Goal: Task Accomplishment & Management: Complete application form

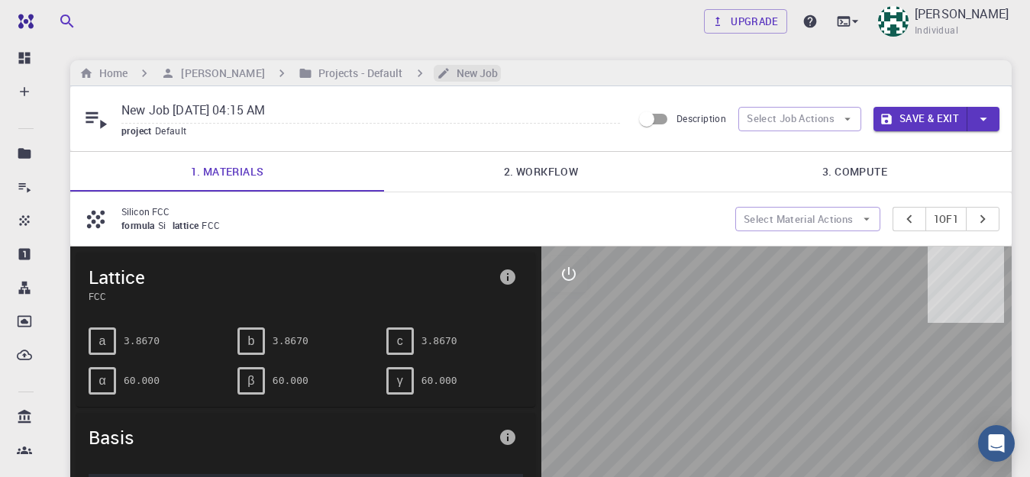
click at [460, 74] on h6 "New Job" at bounding box center [475, 73] width 48 height 17
click at [451, 72] on h6 "New Job" at bounding box center [475, 73] width 48 height 17
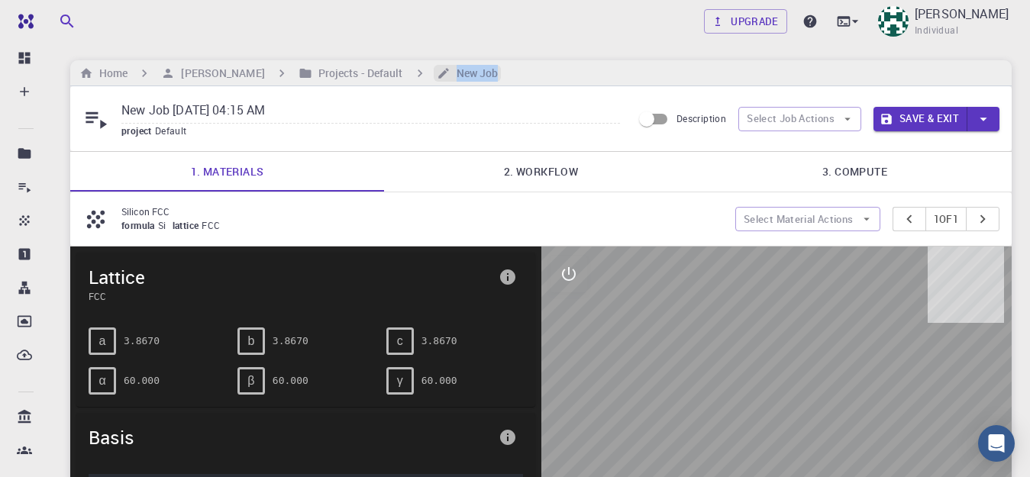
click at [451, 72] on h6 "New Job" at bounding box center [475, 73] width 48 height 17
click at [851, 126] on button "Select Job Actions" at bounding box center [800, 119] width 123 height 24
click at [991, 118] on icon "button" at bounding box center [983, 119] width 17 height 17
click at [669, 27] on div at bounding box center [515, 238] width 1030 height 477
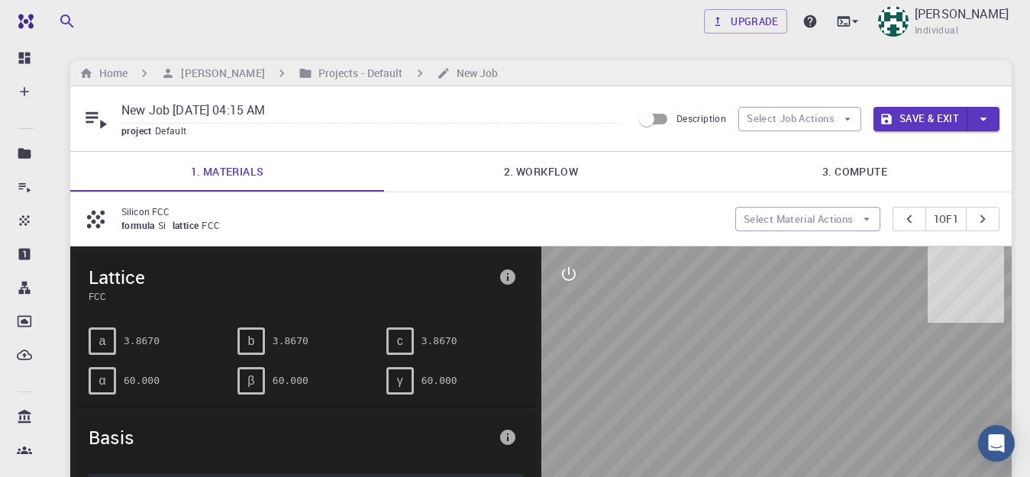
scroll to position [4, 0]
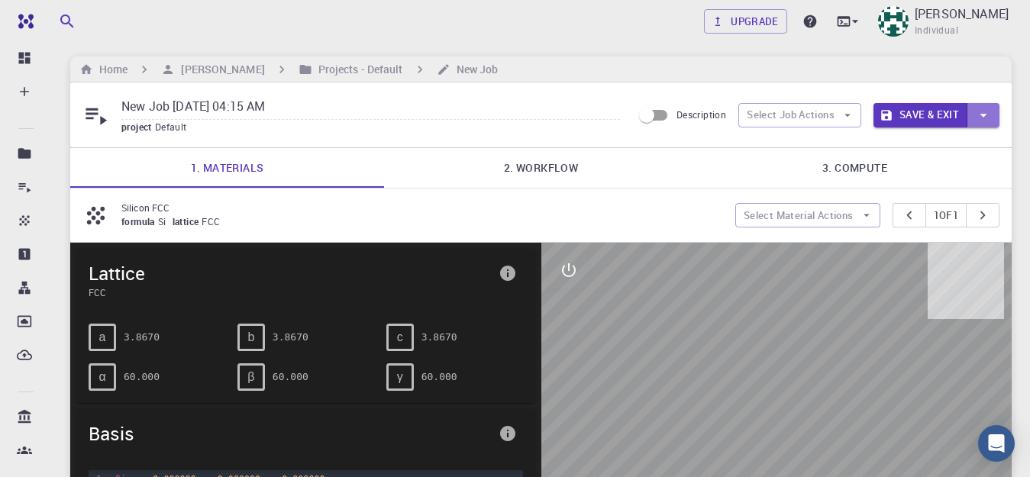
click at [981, 108] on icon "button" at bounding box center [983, 115] width 17 height 17
click at [942, 153] on li "Save & Exit" at bounding box center [917, 147] width 87 height 27
click at [461, 70] on h6 "New Job" at bounding box center [475, 69] width 48 height 17
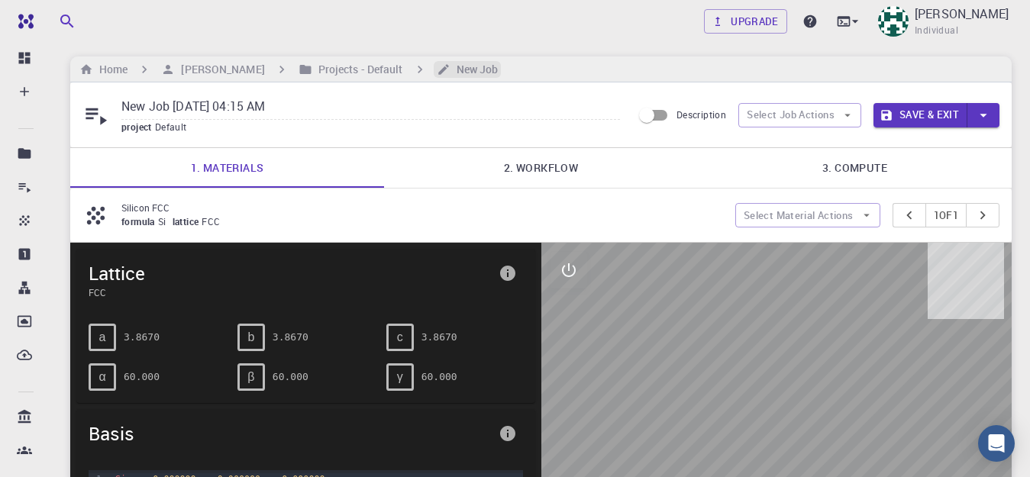
click at [461, 70] on h6 "New Job" at bounding box center [475, 69] width 48 height 17
click at [207, 63] on h6 "[PERSON_NAME]" at bounding box center [219, 69] width 89 height 17
click at [207, 63] on div "Home arken sabek Projects - Default New Job" at bounding box center [541, 70] width 942 height 26
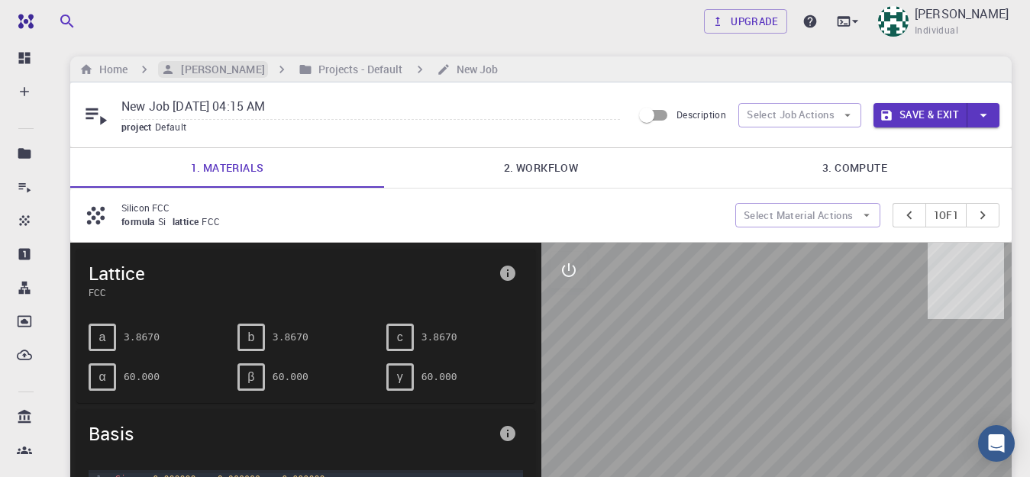
click at [207, 63] on div "Home arken sabek Projects - Default New Job" at bounding box center [541, 70] width 942 height 26
